Goal: Find specific page/section: Find specific page/section

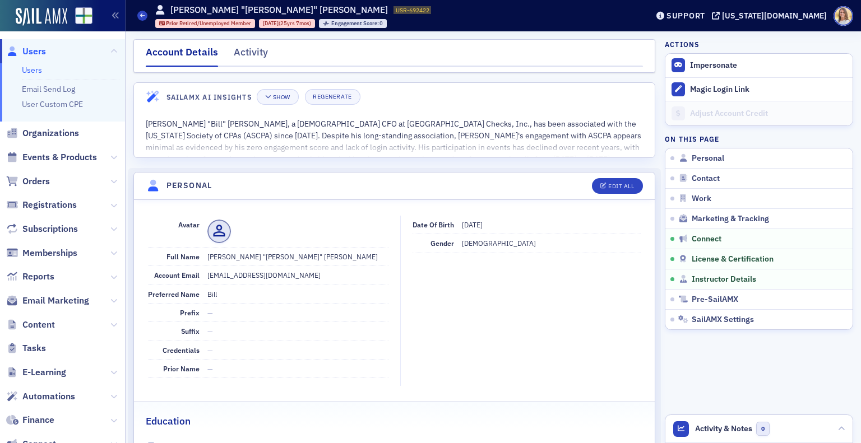
scroll to position [1672, 0]
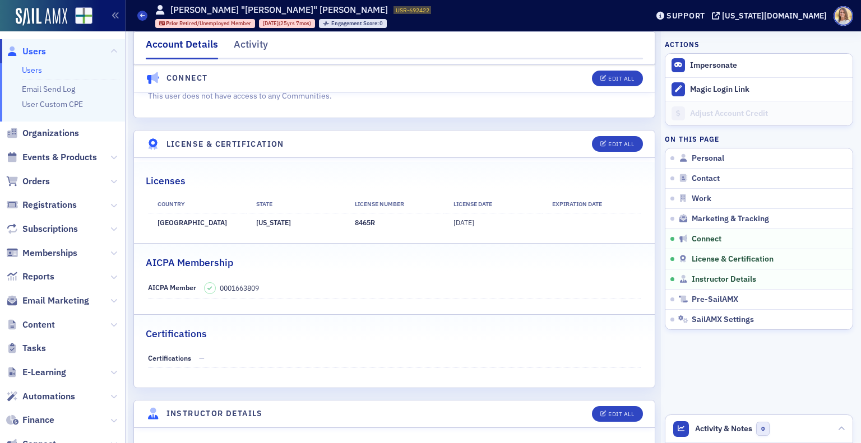
click at [38, 48] on span "Users" at bounding box center [34, 51] width 24 height 12
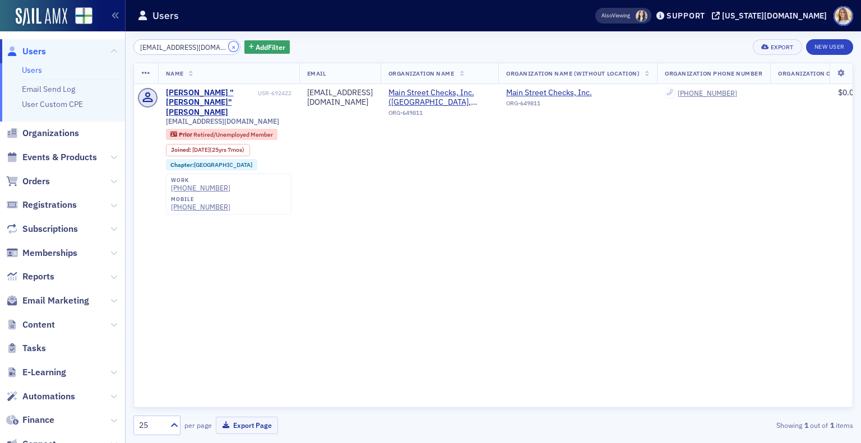
click at [229, 47] on button "×" at bounding box center [234, 46] width 10 height 10
